Goal: Find contact information: Obtain details needed to contact an individual or organization

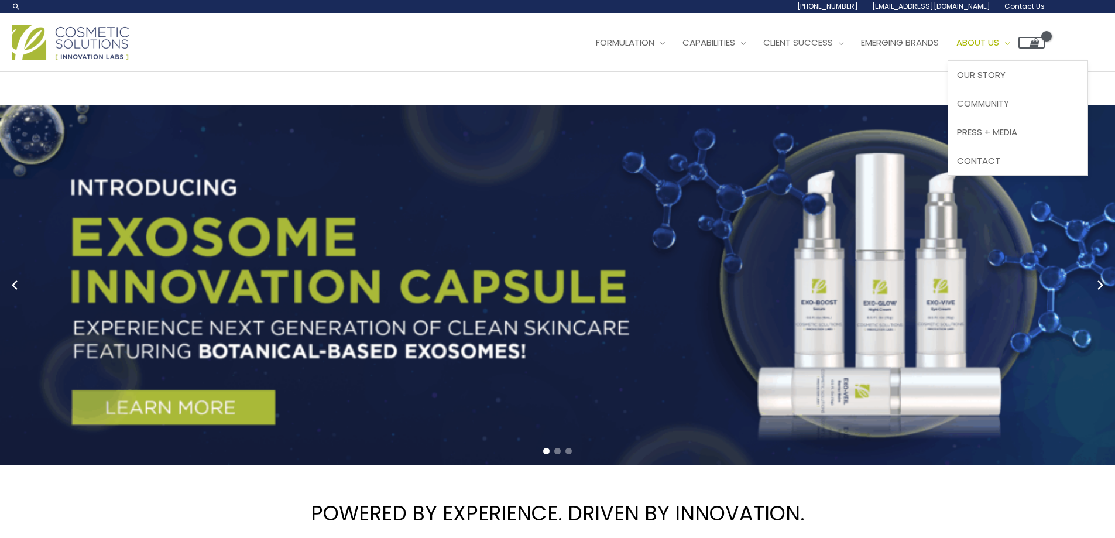
click at [956, 49] on span "About Us" at bounding box center [977, 42] width 43 height 12
click at [957, 81] on span "Our Story" at bounding box center [981, 74] width 49 height 12
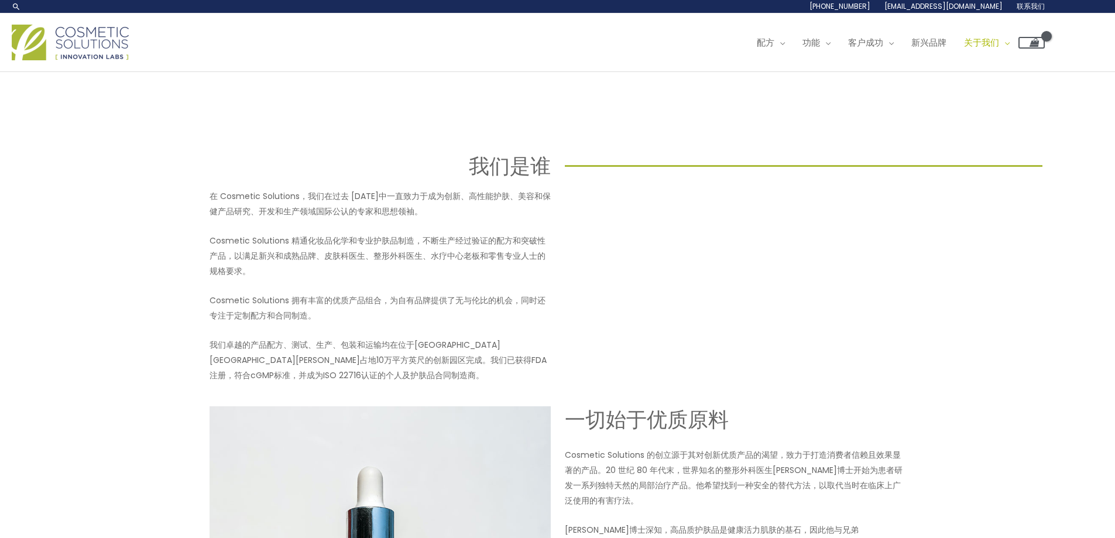
click at [0, 0] on font "联系我们" at bounding box center [0, 0] width 0 height 0
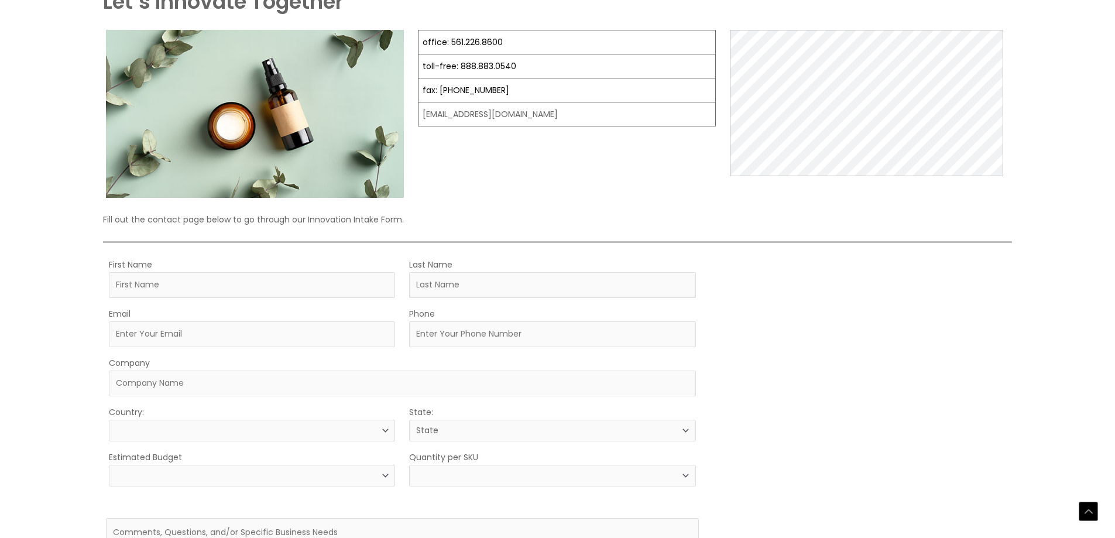
scroll to position [234, 0]
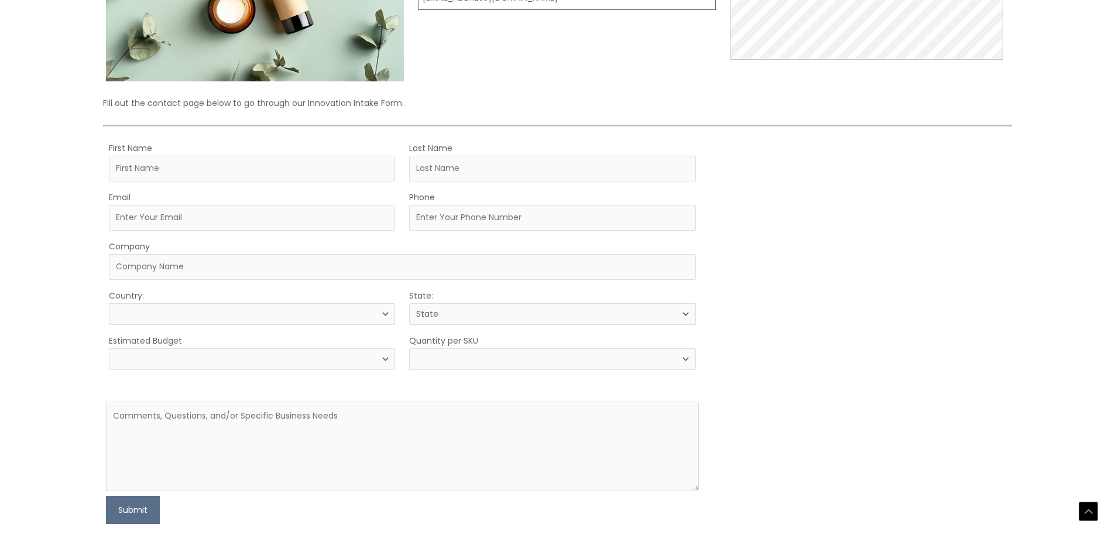
select select
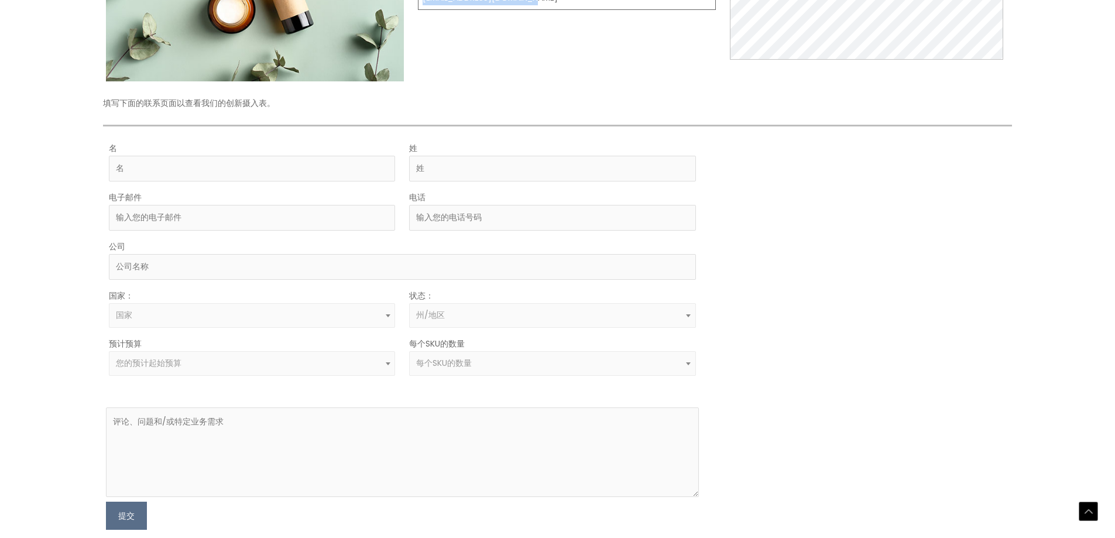
drag, startPoint x: 551, startPoint y: 271, endPoint x: 421, endPoint y: 265, distance: 130.1
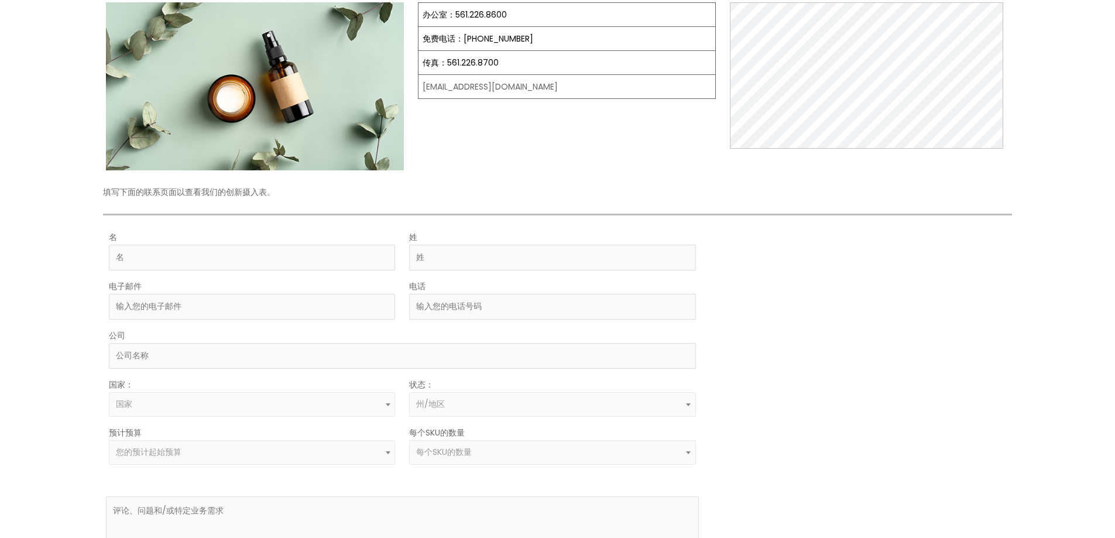
scroll to position [176, 0]
